Goal: Information Seeking & Learning: Compare options

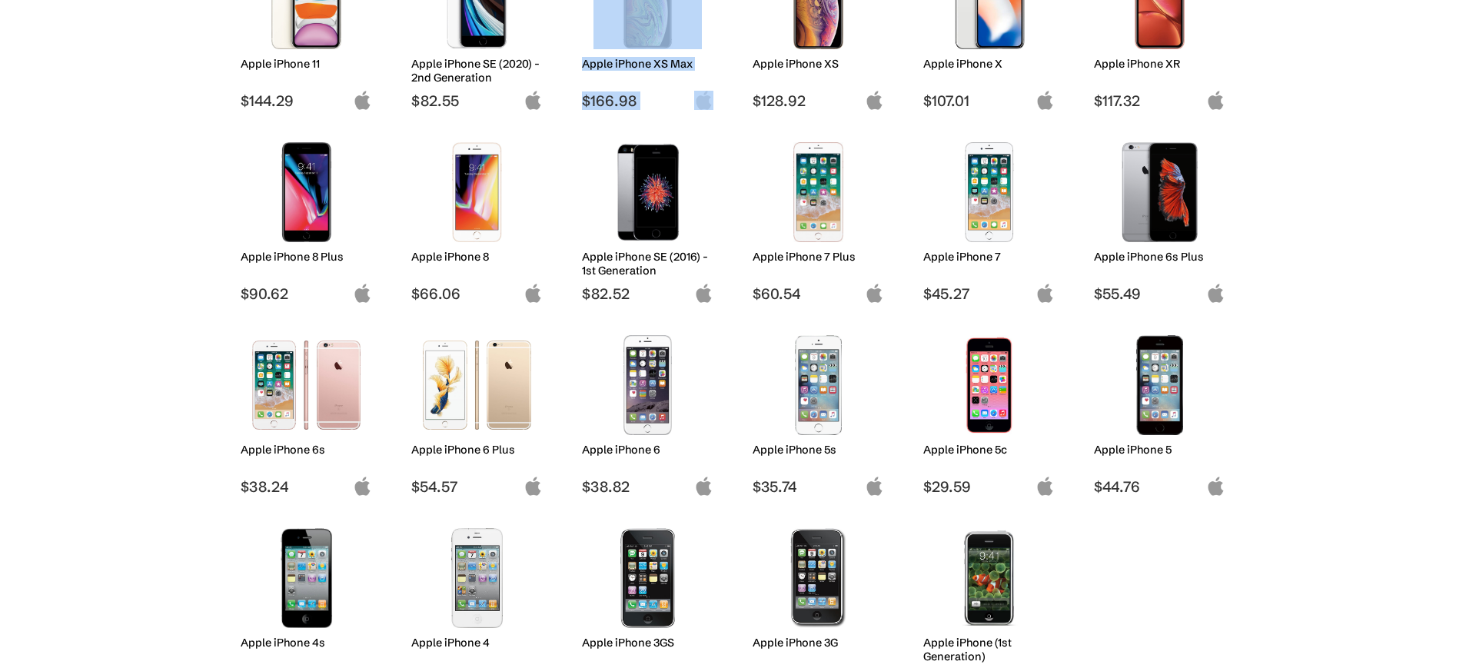
scroll to position [962, 0]
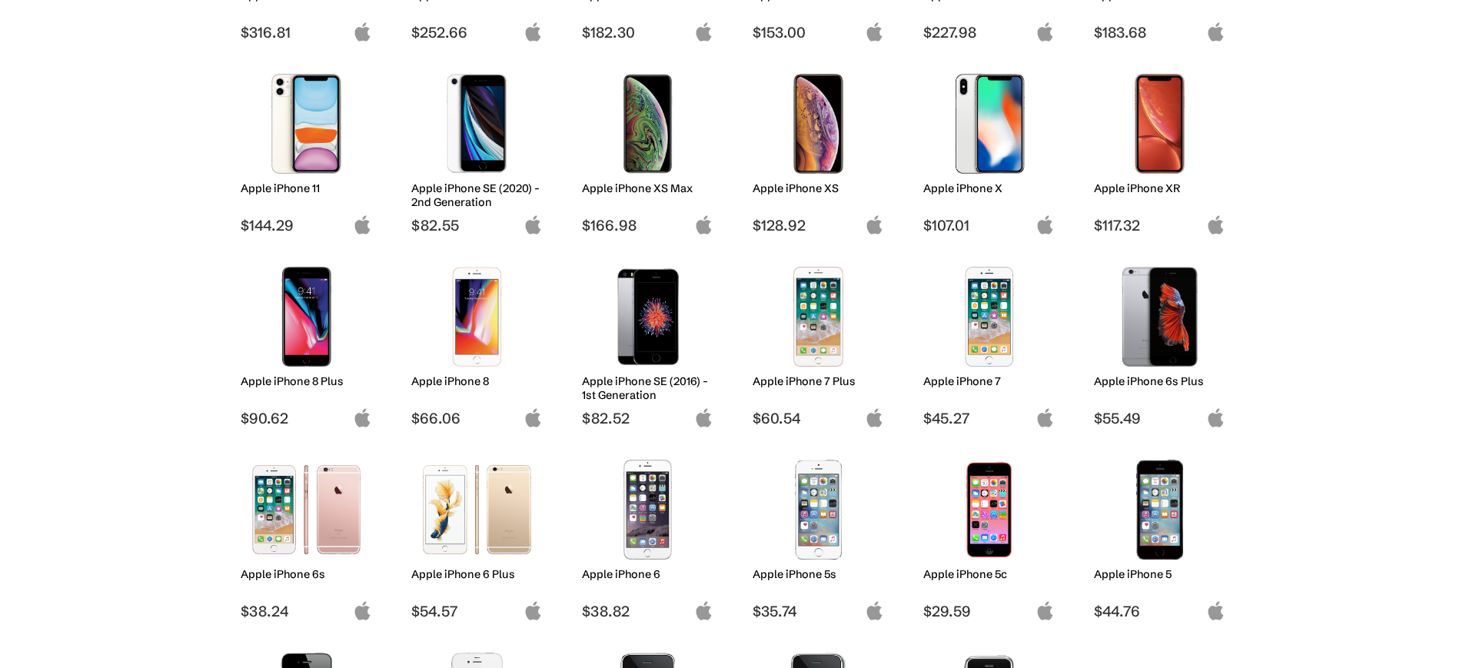
click at [1359, 311] on body "Introducing: Listings Marketplace on techfare.com ✕ About News Sell Login Sign …" at bounding box center [733, 208] width 1466 height 2341
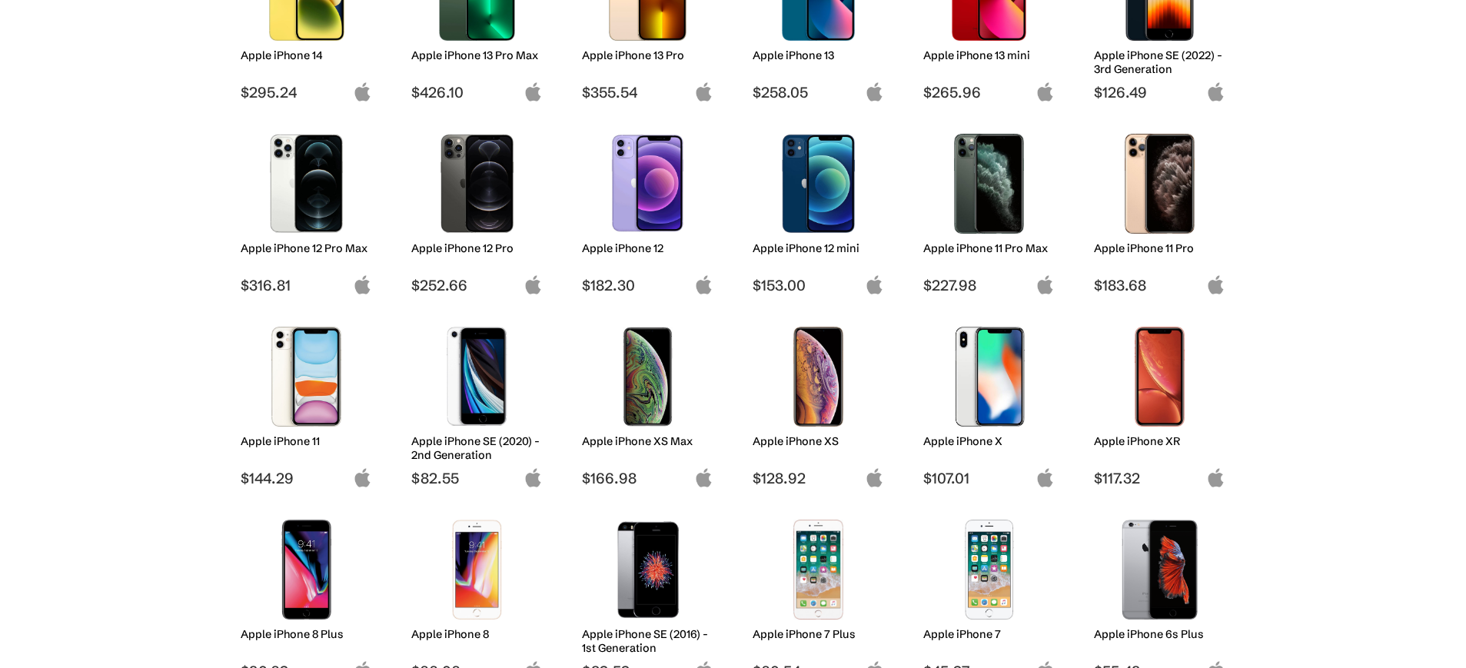
scroll to position [590, 0]
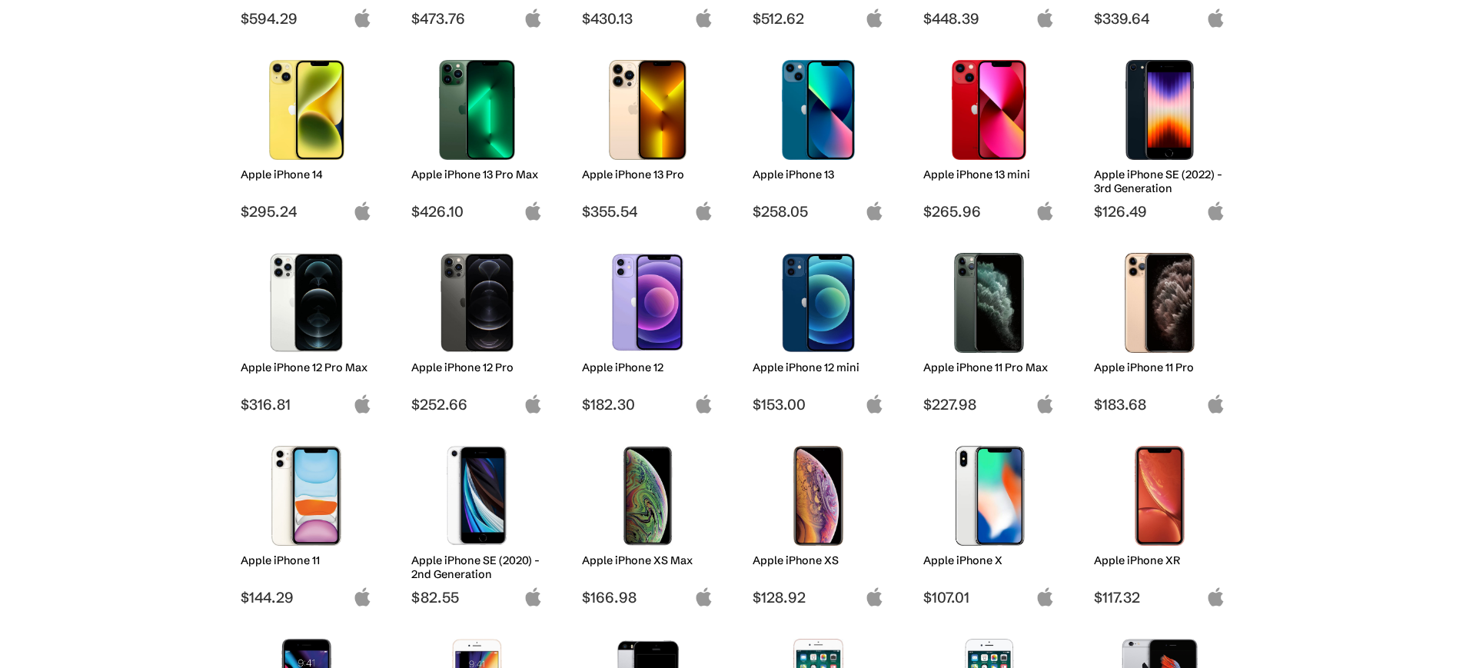
click at [1416, 364] on body "Introducing: Listings Marketplace on techfare.com ✕ About News Sell Login Sign …" at bounding box center [733, 580] width 1466 height 2341
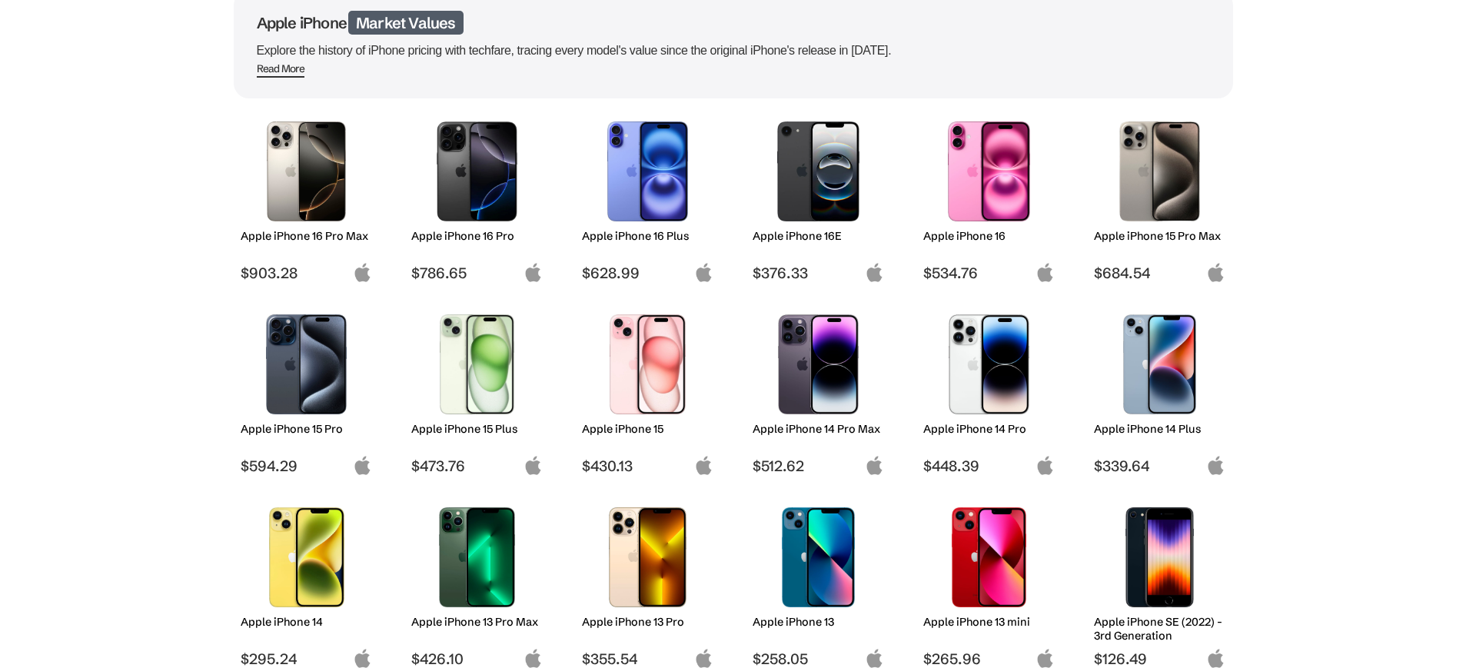
scroll to position [139, 0]
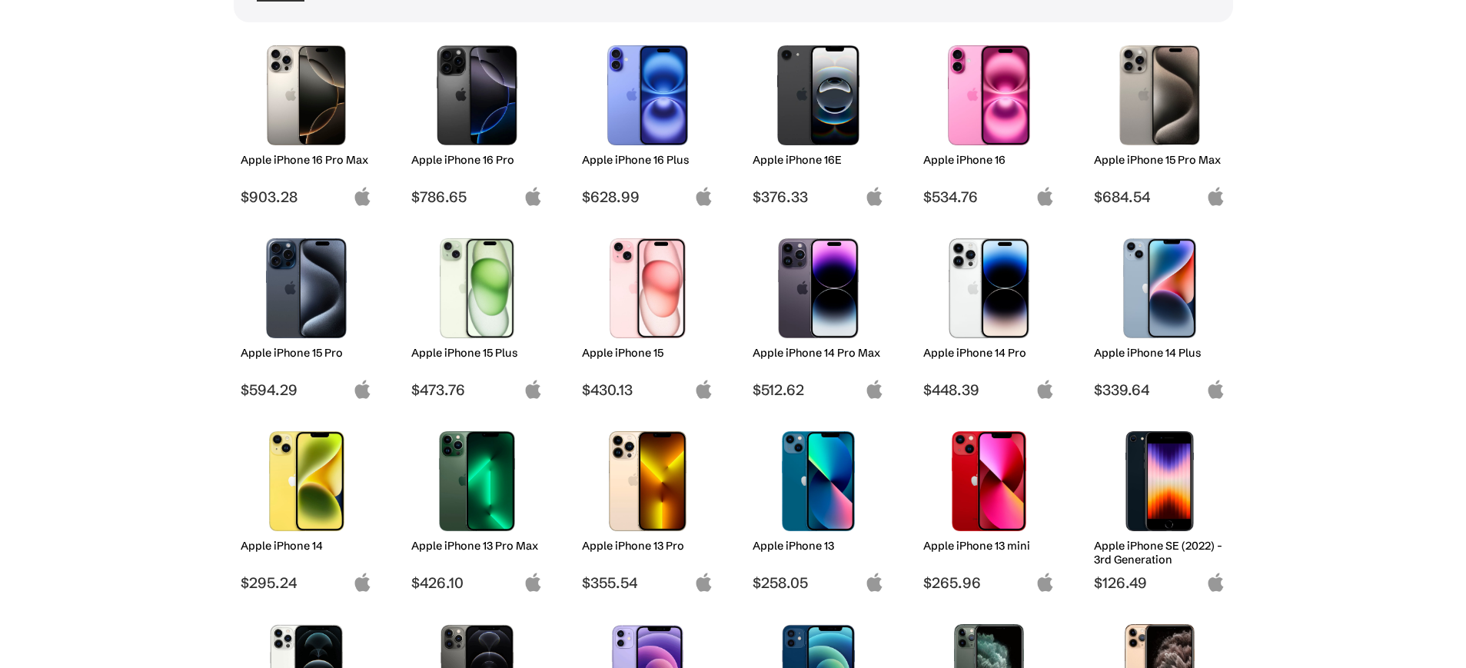
scroll to position [320, 0]
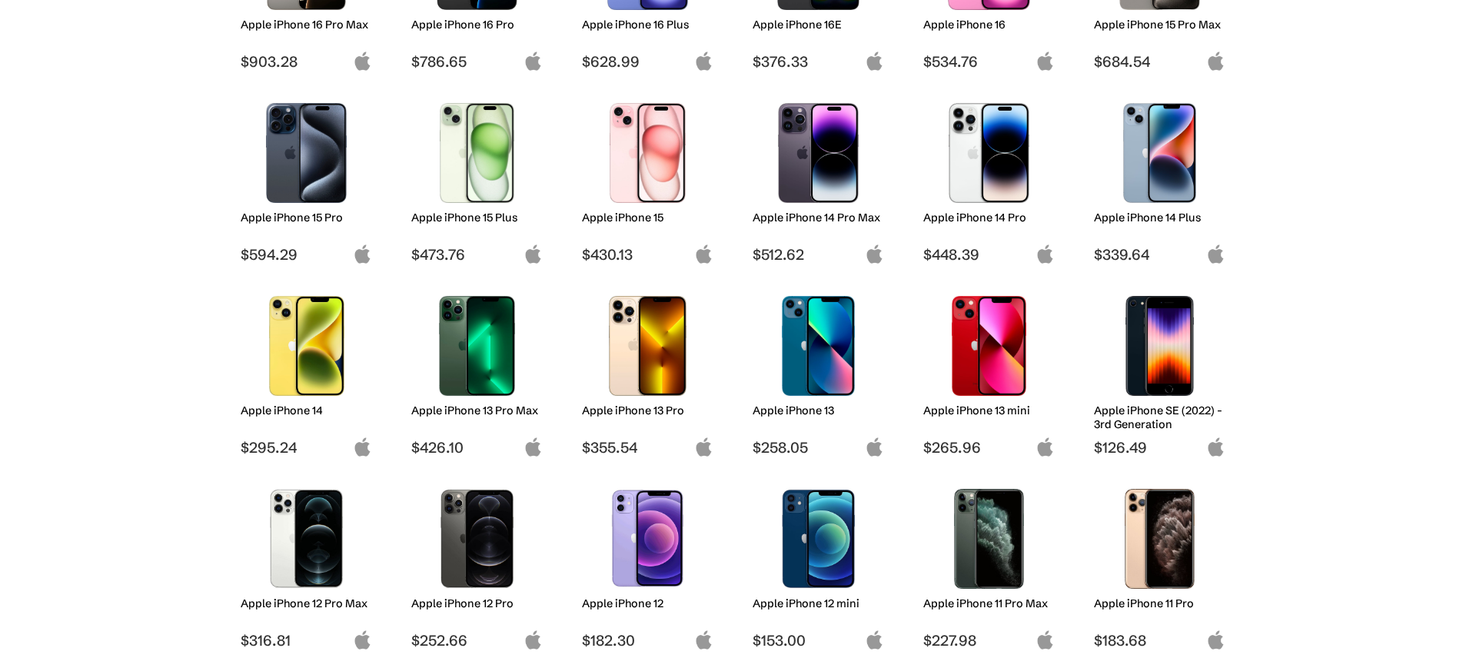
scroll to position [240, 0]
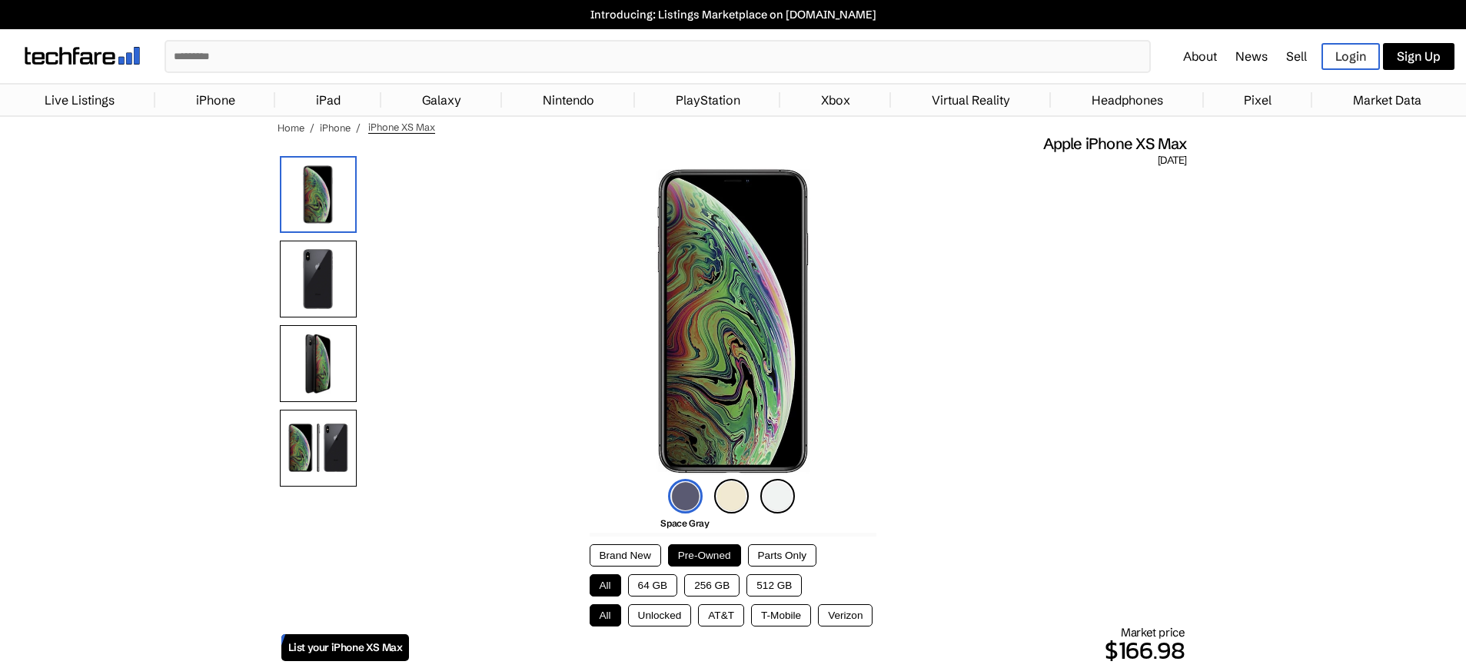
scroll to position [22, 0]
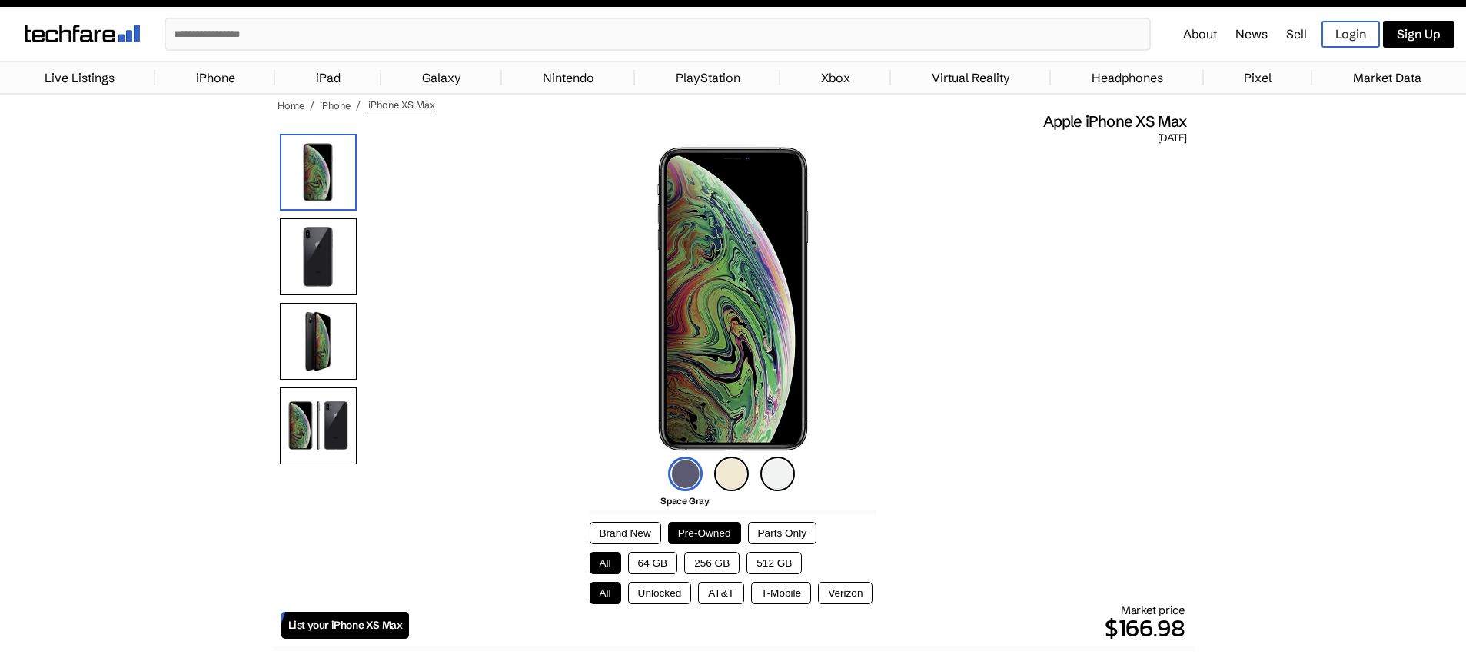
click at [695, 565] on button "256 GB" at bounding box center [711, 563] width 55 height 22
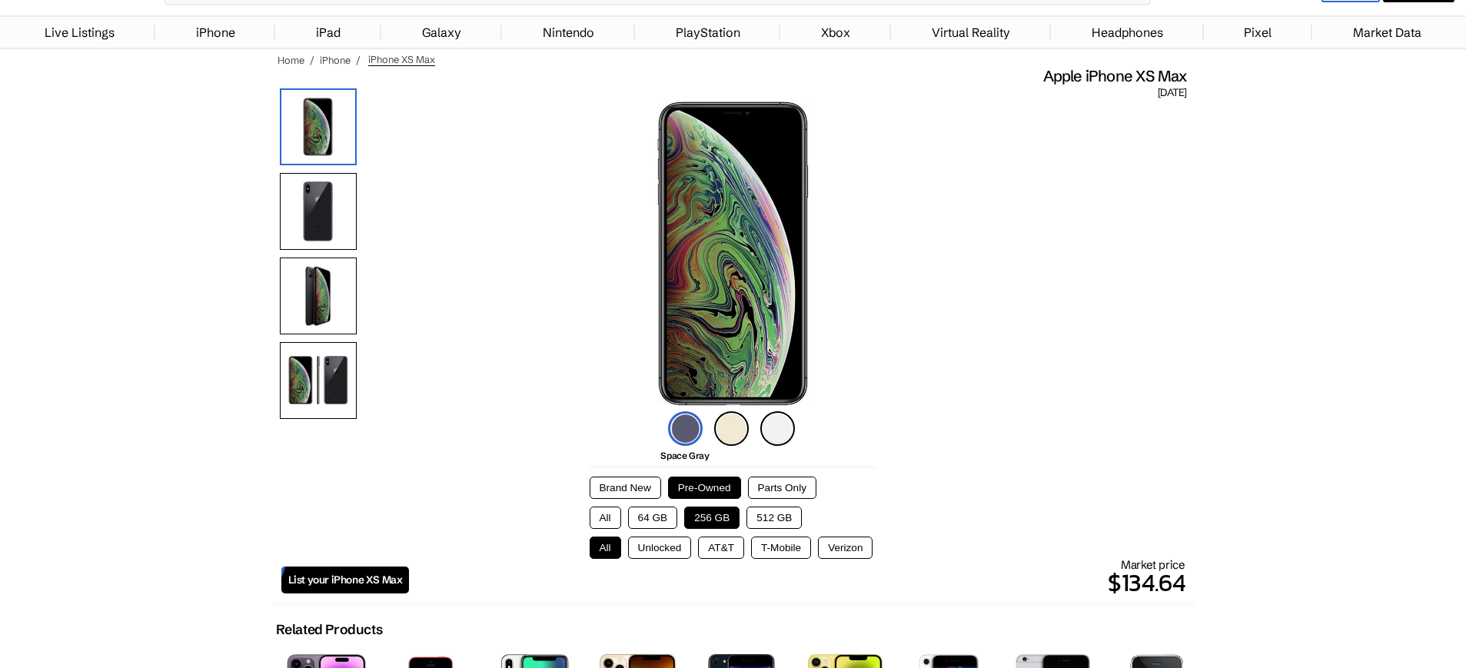
scroll to position [0, 0]
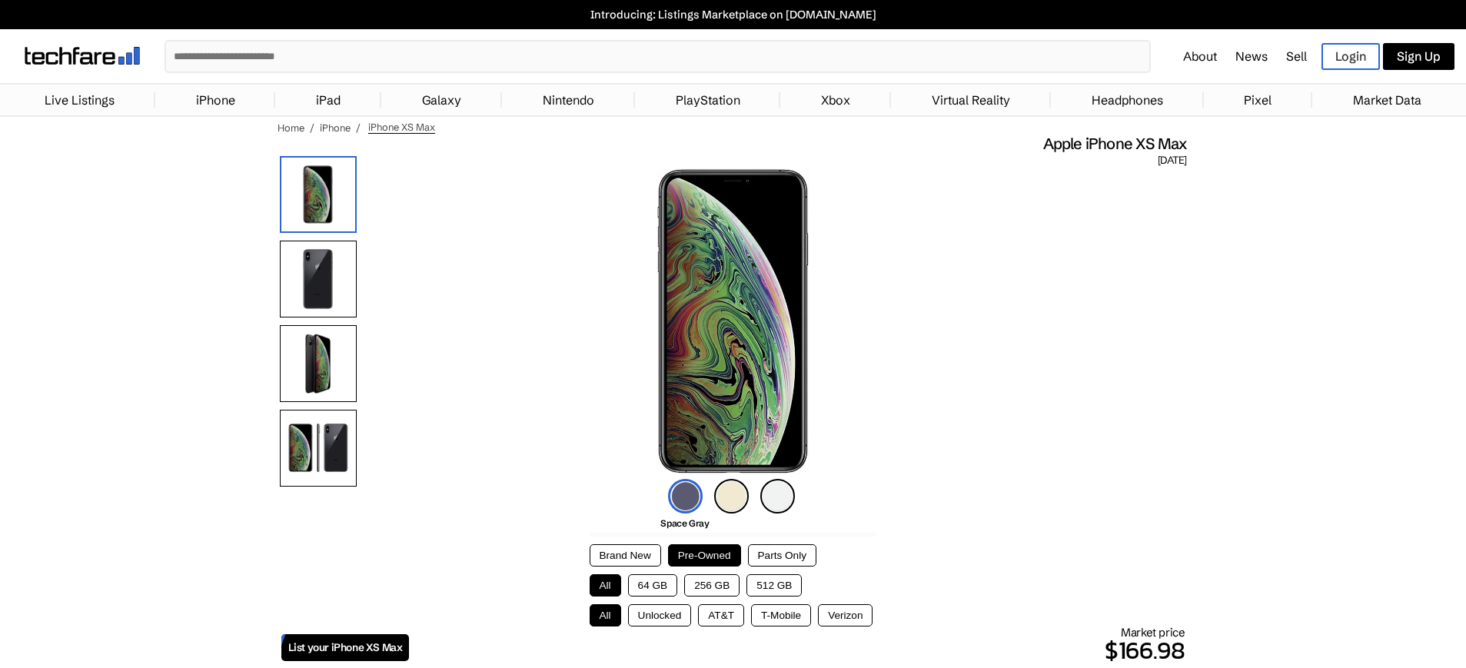
click at [704, 587] on button "256 GB" at bounding box center [711, 585] width 55 height 22
click at [767, 591] on button "512 GB" at bounding box center [774, 585] width 55 height 22
click at [724, 587] on button "256 GB" at bounding box center [711, 585] width 55 height 22
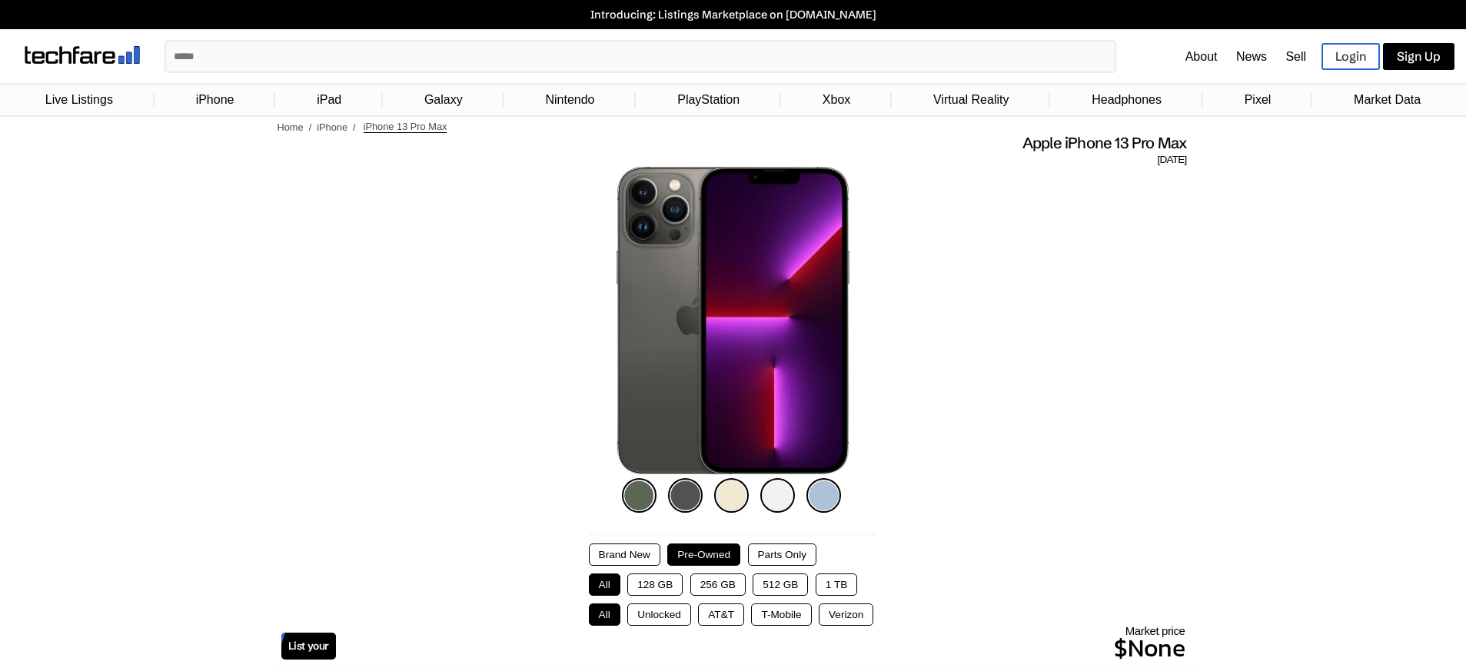
scroll to position [101, 0]
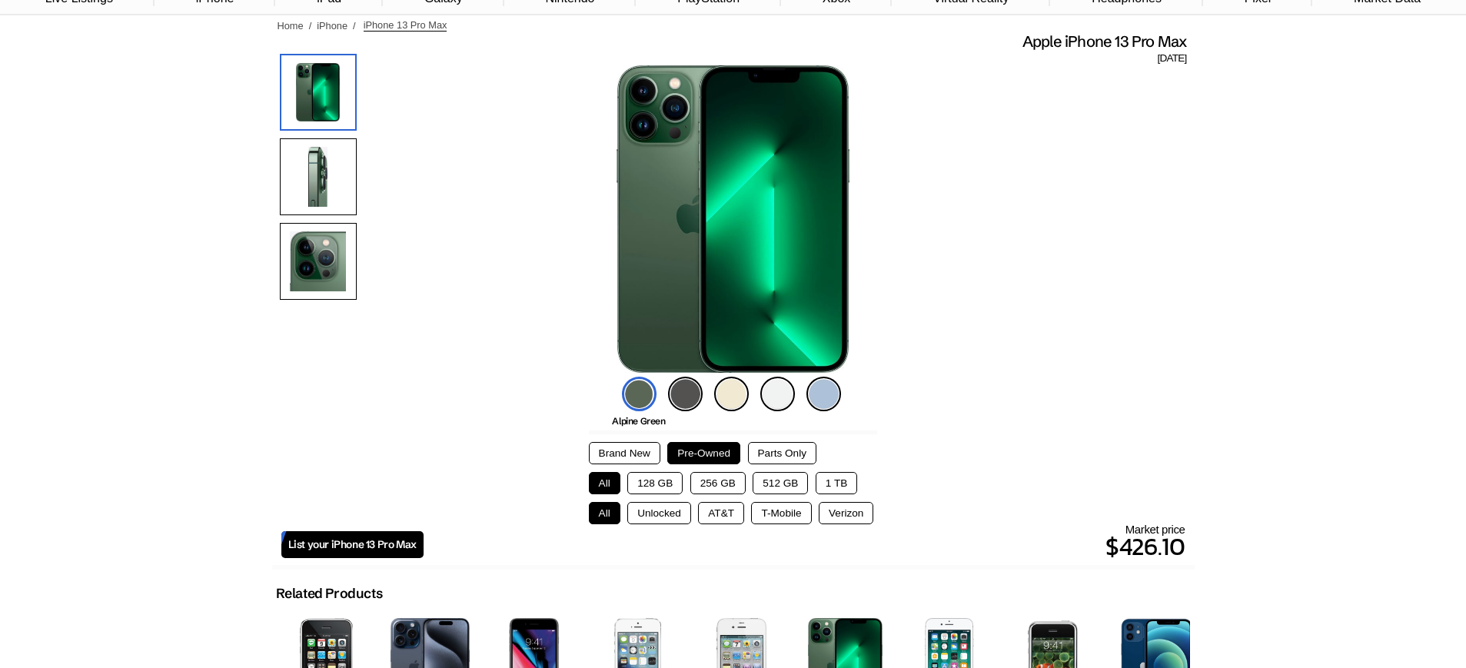
click at [714, 489] on button "256 GB" at bounding box center [717, 483] width 55 height 22
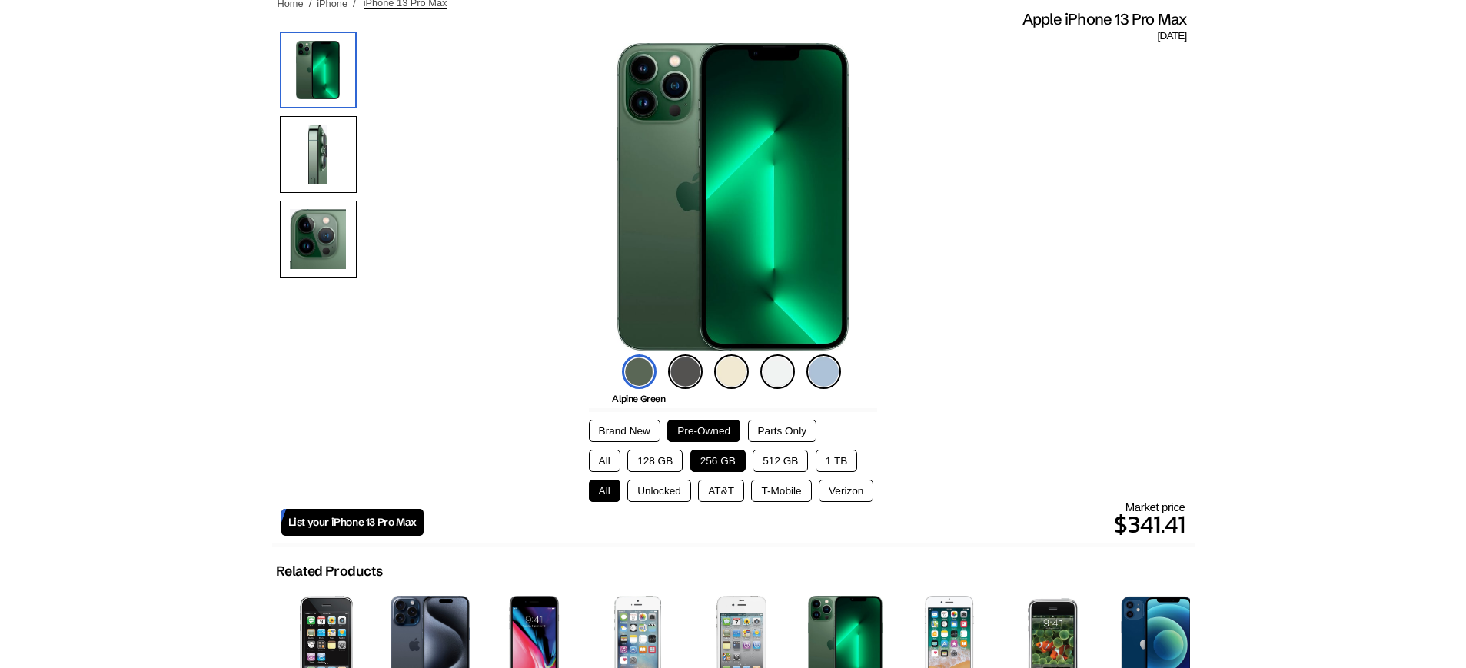
scroll to position [2, 0]
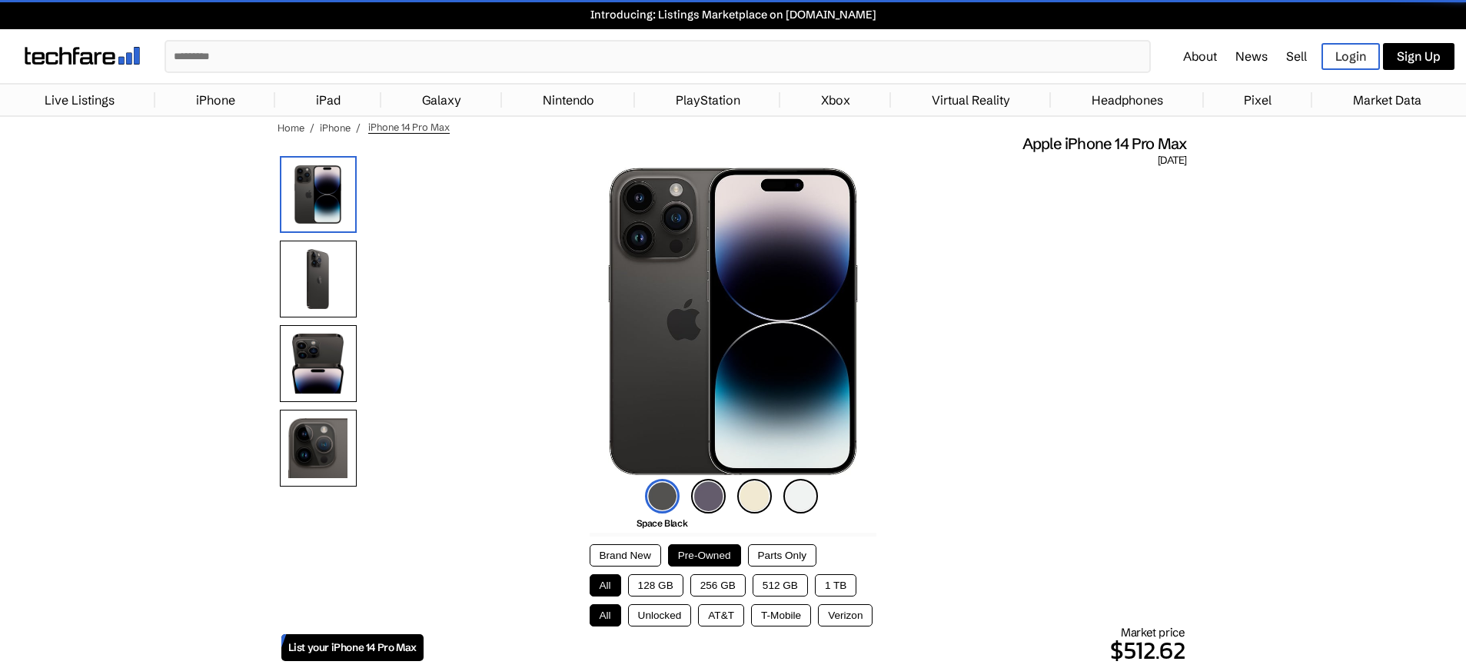
click at [714, 584] on button "256 GB" at bounding box center [717, 585] width 55 height 22
